Goal: Information Seeking & Learning: Learn about a topic

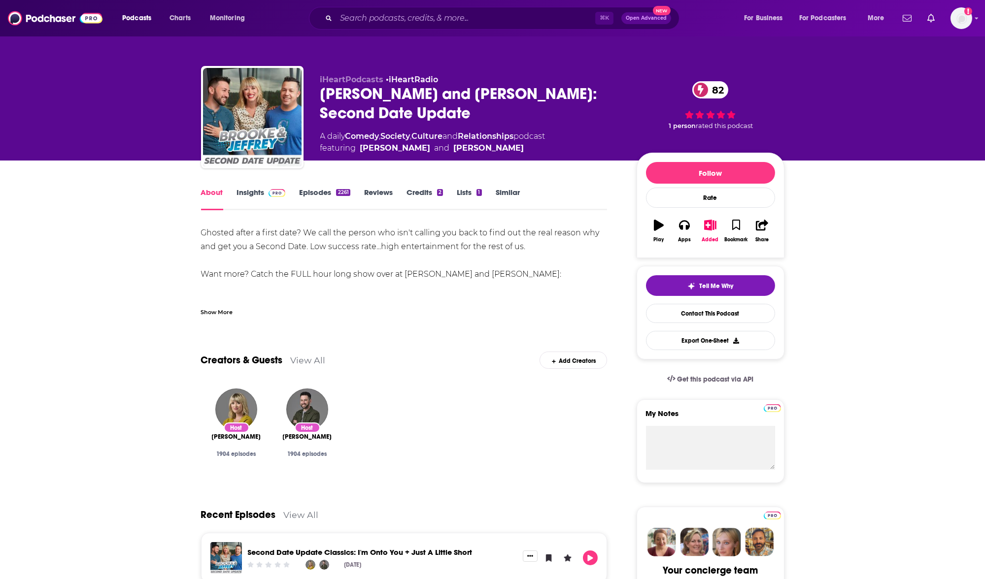
click at [271, 192] on img at bounding box center [277, 193] width 17 height 8
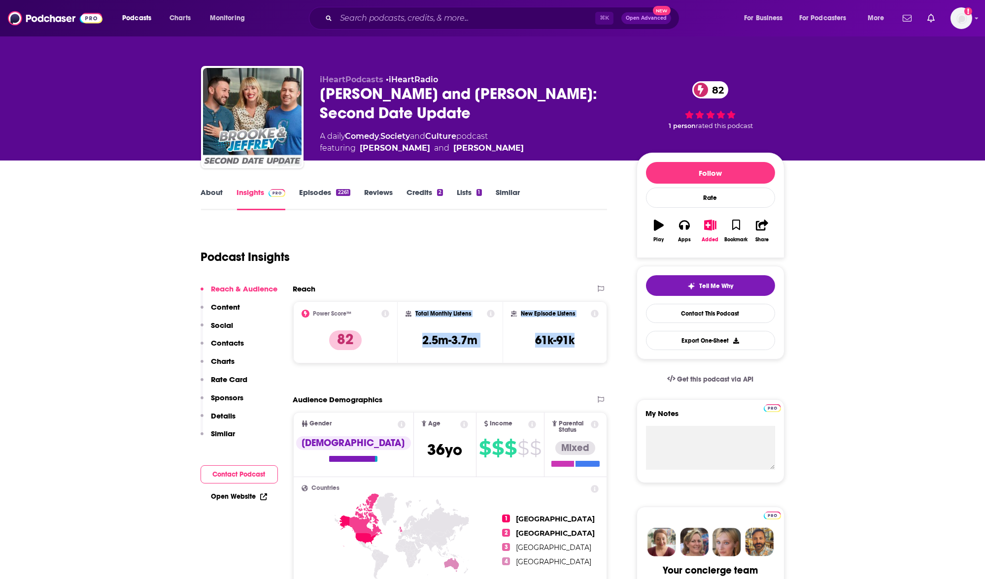
drag, startPoint x: 434, startPoint y: 312, endPoint x: 412, endPoint y: 309, distance: 21.8
click at [412, 309] on div "Power Score™ 82 Total Monthly Listens 2.5m-3.7m New Episode Listens 61k-91k" at bounding box center [450, 333] width 314 height 62
copy div "Total Monthly Listens 2.5m-3.7m New Episode Listens 61k-91k"
